Goal: Find specific page/section: Find specific page/section

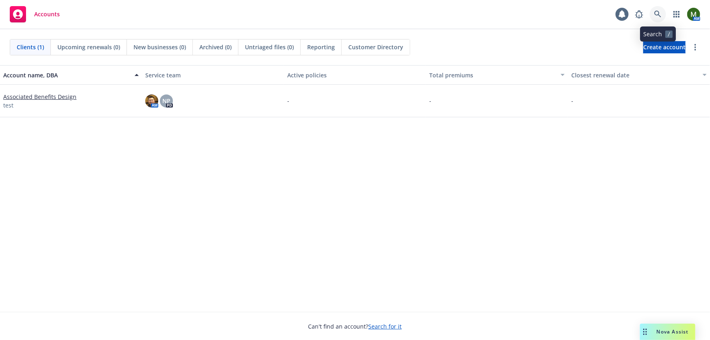
click at [656, 14] on icon at bounding box center [657, 14] width 7 height 7
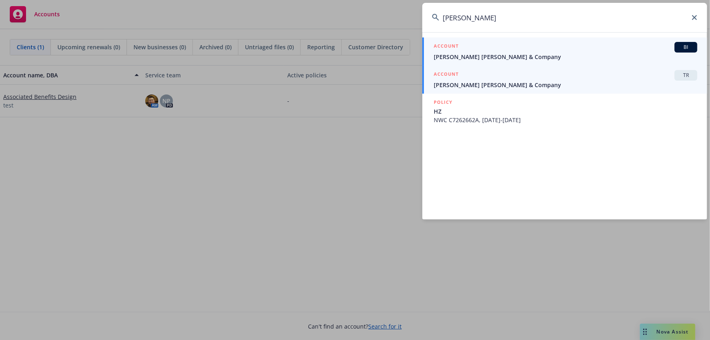
type input "[PERSON_NAME]"
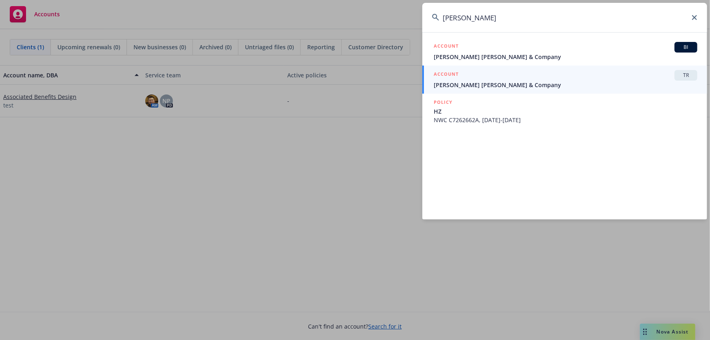
click at [522, 75] on div "ACCOUNT TR" at bounding box center [565, 75] width 264 height 11
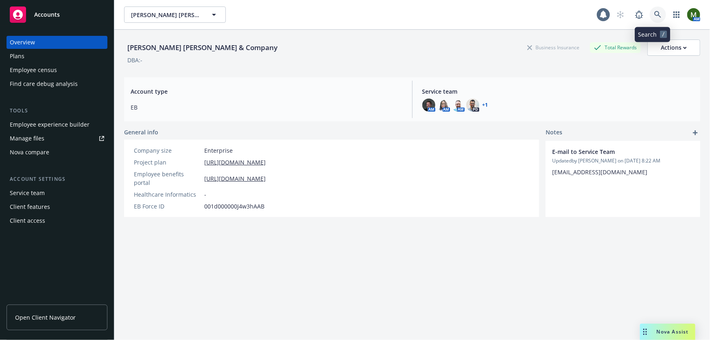
click at [649, 11] on link at bounding box center [657, 15] width 16 height 16
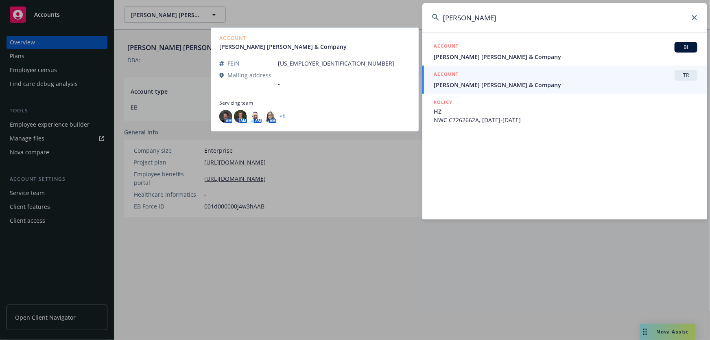
type input "[PERSON_NAME]"
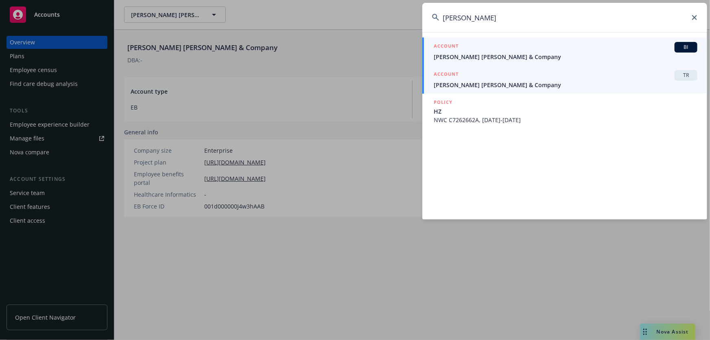
click at [593, 54] on span "[PERSON_NAME] [PERSON_NAME] & Company" at bounding box center [565, 56] width 264 height 9
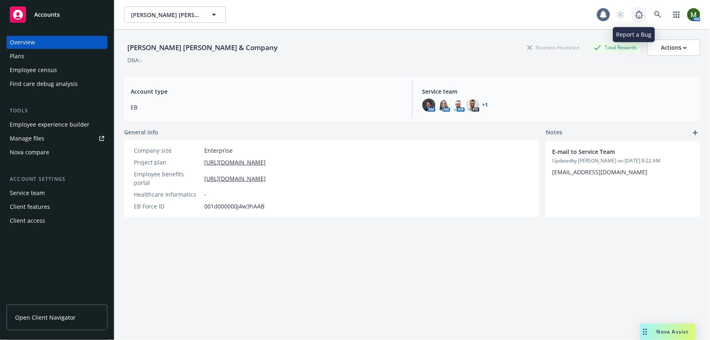
click at [637, 17] on icon at bounding box center [639, 15] width 10 height 10
